Goal: Task Accomplishment & Management: Manage account settings

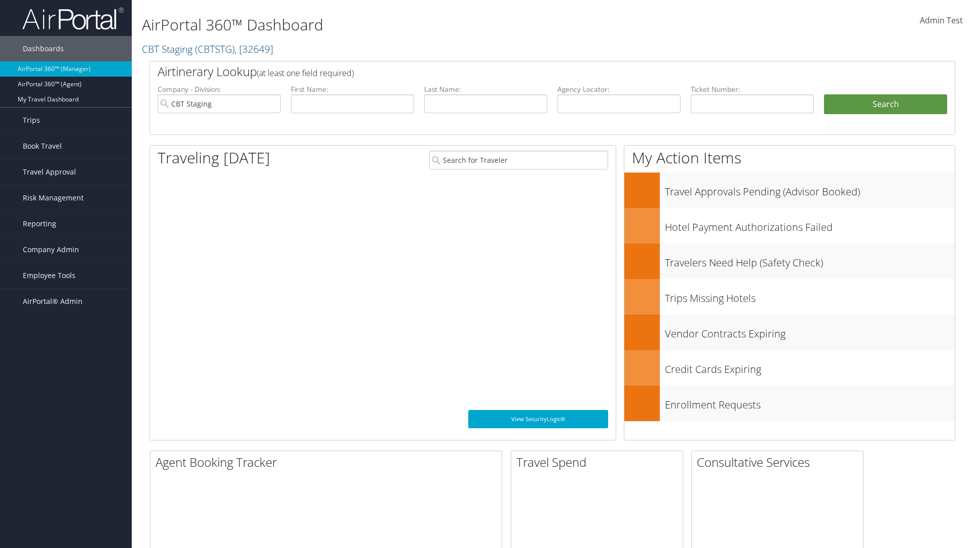
click at [66, 249] on span "Company Admin" at bounding box center [51, 249] width 56 height 25
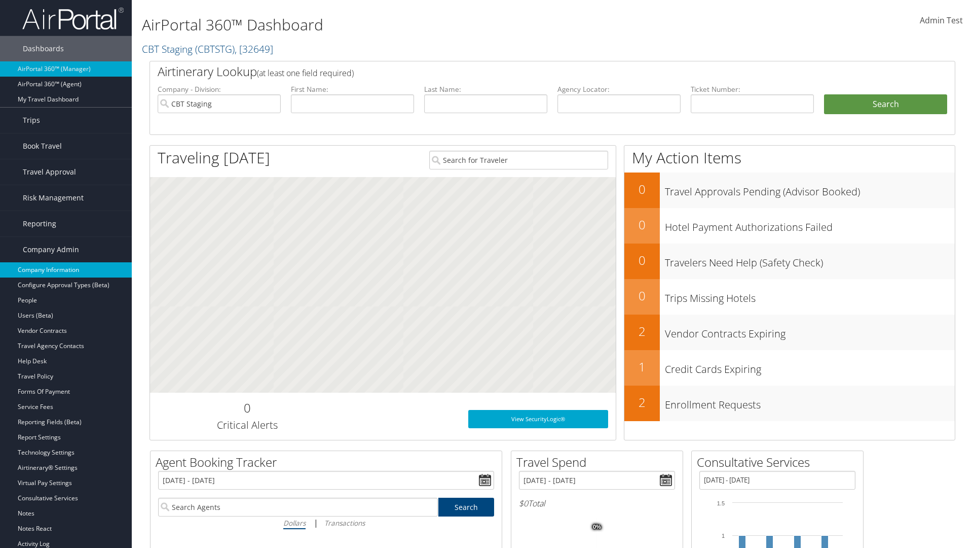
click at [66, 270] on link "Company Information" at bounding box center [66, 269] width 132 height 15
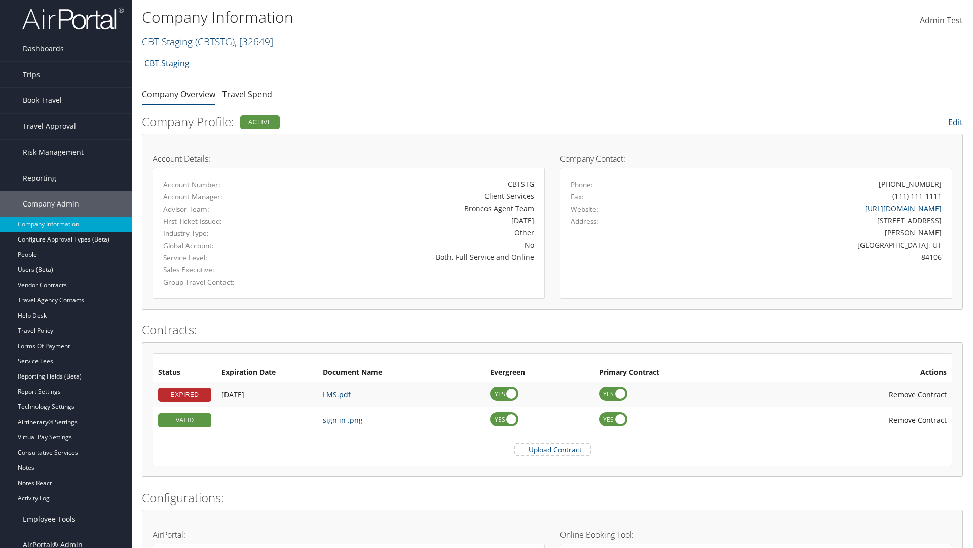
click at [167, 41] on link "CBT Staging ( CBTSTG ) , [ 32649 ]" at bounding box center [207, 41] width 131 height 14
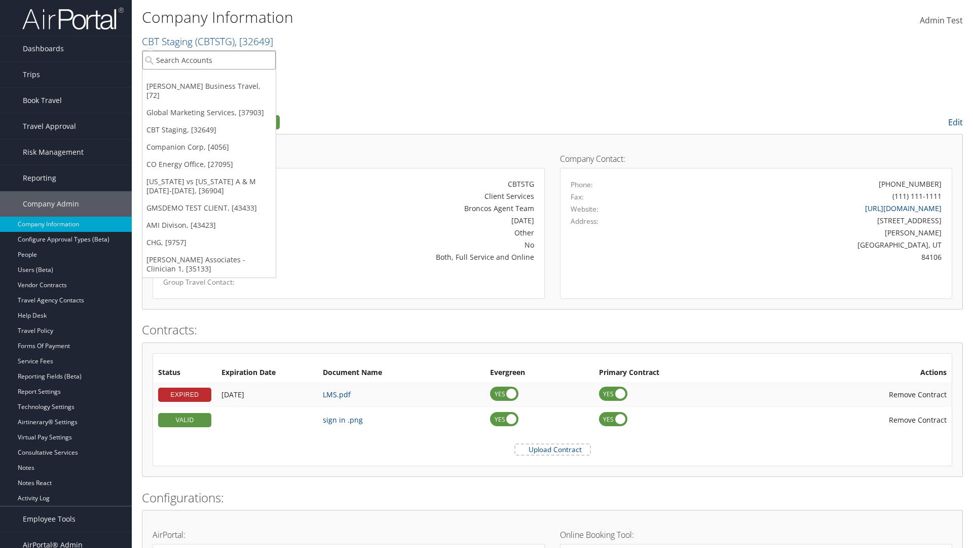
click at [209, 60] on input "search" at bounding box center [208, 60] width 133 height 19
type input "CBTSTG"
click at [209, 79] on div "CBT Staging (CBTSTG), [32649]" at bounding box center [209, 78] width 144 height 9
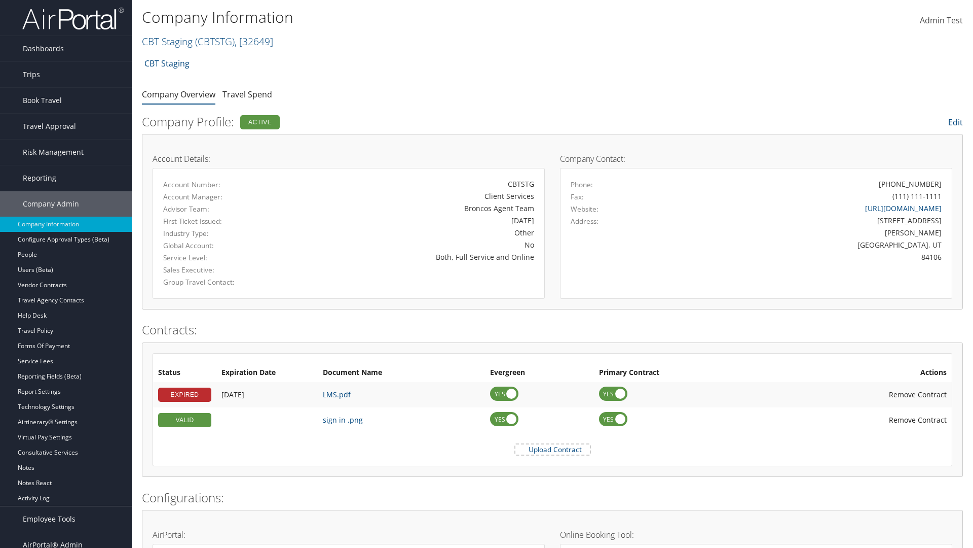
scroll to position [470, 0]
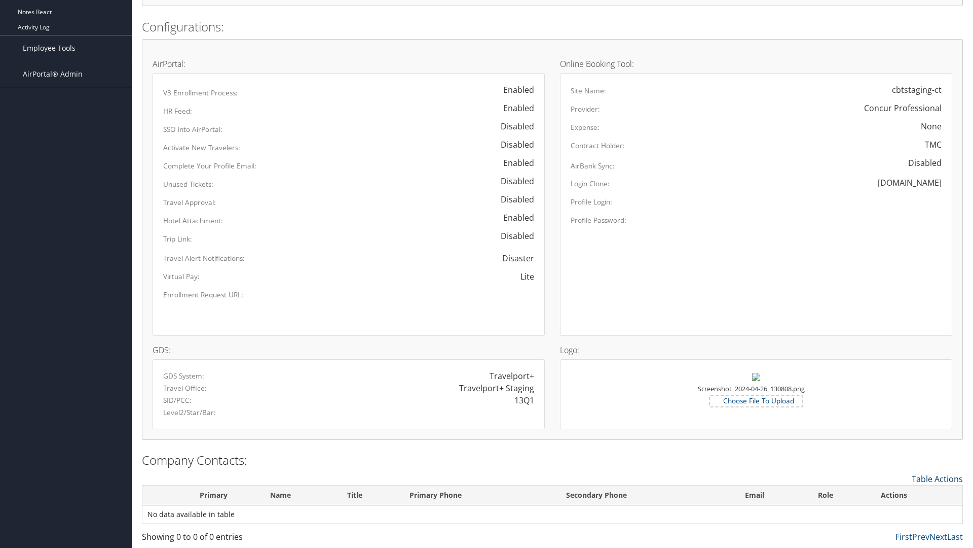
click at [937, 478] on link "Table Actions" at bounding box center [937, 478] width 51 height 11
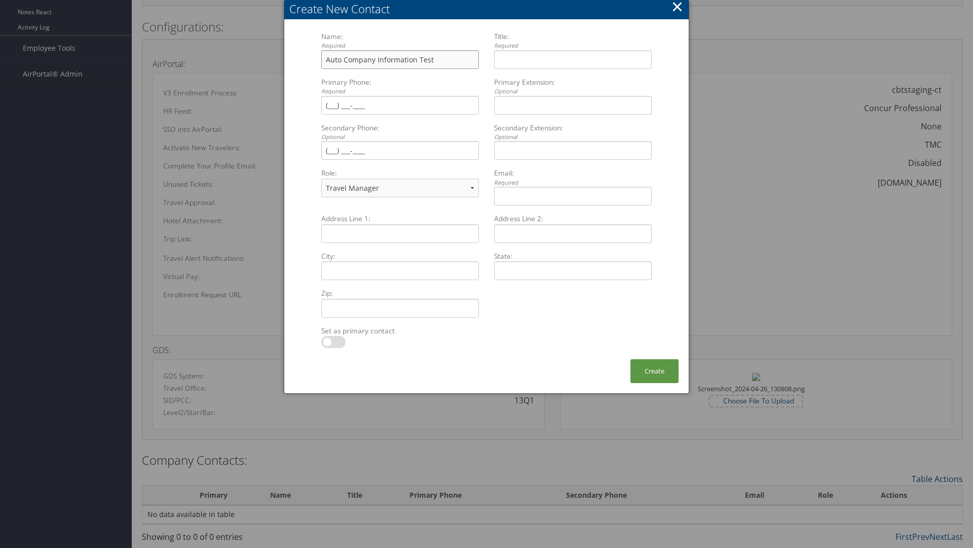
type input "Auto Company Information Test"
type input "Company Information Title"
type input "(801) 534-4"
